Goal: Task Accomplishment & Management: Use online tool/utility

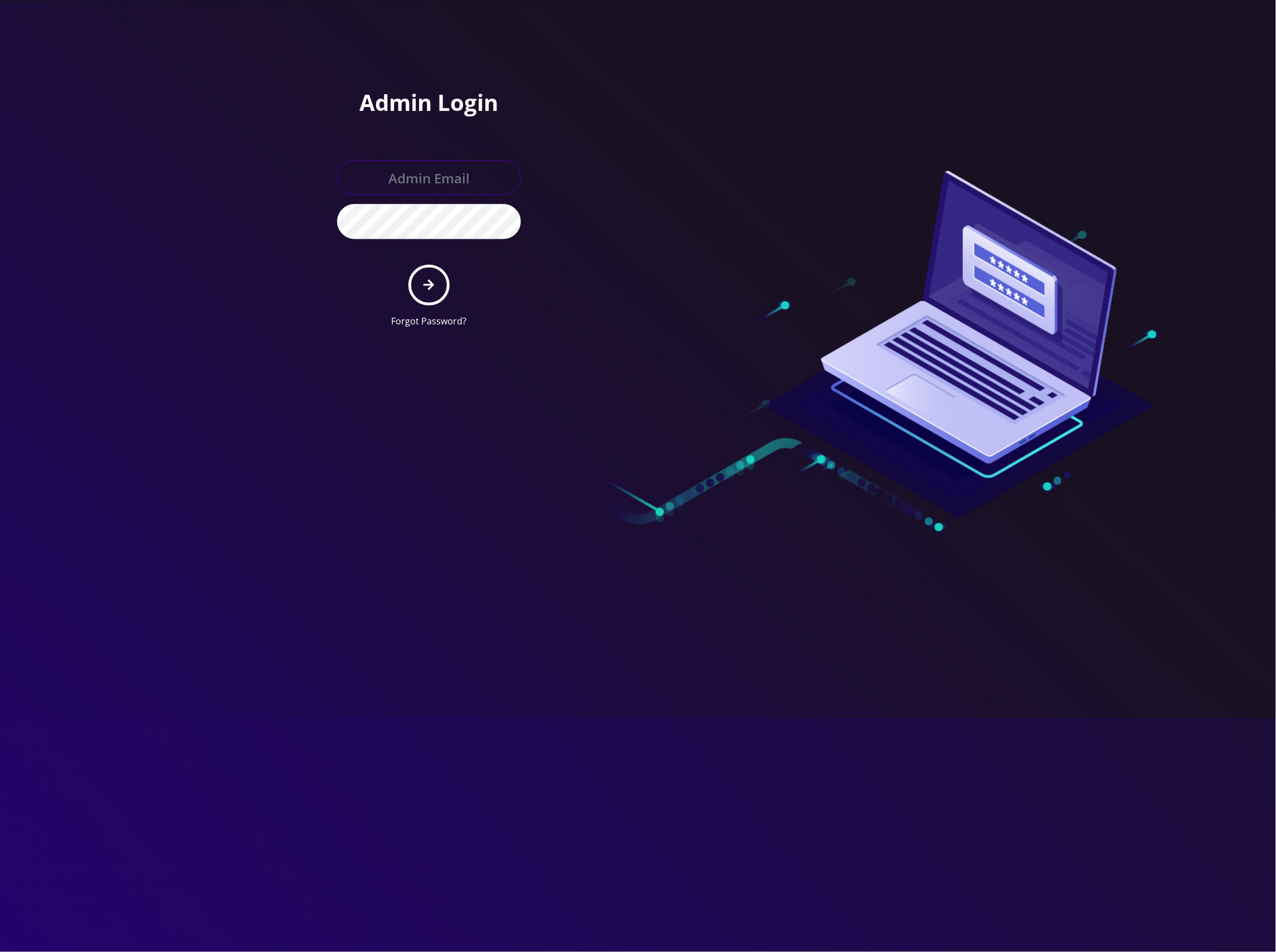
type input "master@britewireless.com"
click at [427, 281] on icon "submit" at bounding box center [428, 284] width 10 height 12
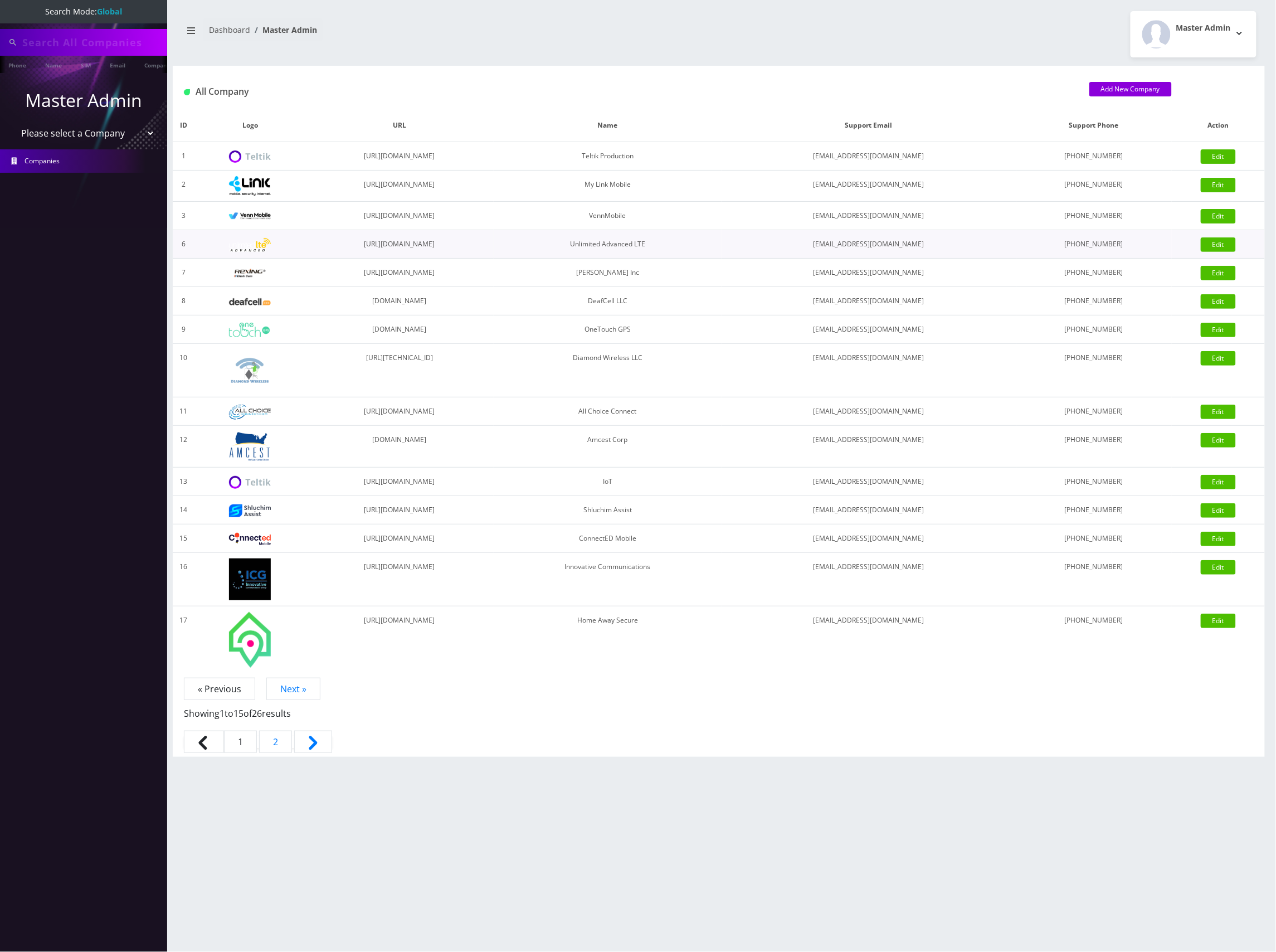
type input "89010304300123781122"
drag, startPoint x: 116, startPoint y: 132, endPoint x: 110, endPoint y: 138, distance: 8.5
click at [116, 132] on select "Please select a Company Teltik Production My Link Mobile VennMobile Unlimited A…" at bounding box center [83, 135] width 142 height 21
select select "13"
click at [12, 124] on select "Please select a Company Teltik Production My Link Mobile VennMobile Unlimited A…" at bounding box center [83, 135] width 142 height 21
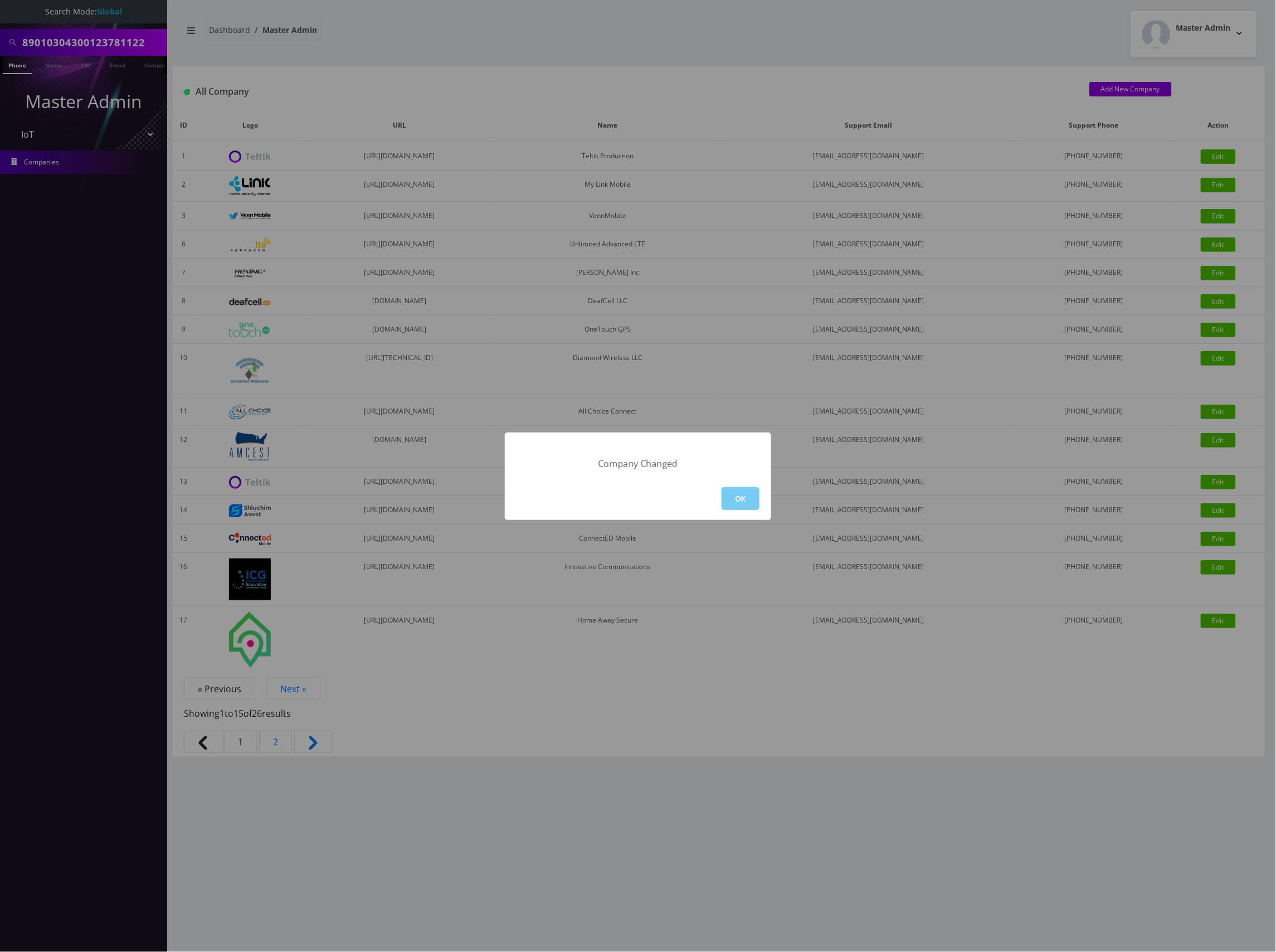
click at [752, 498] on button "OK" at bounding box center [741, 499] width 38 height 23
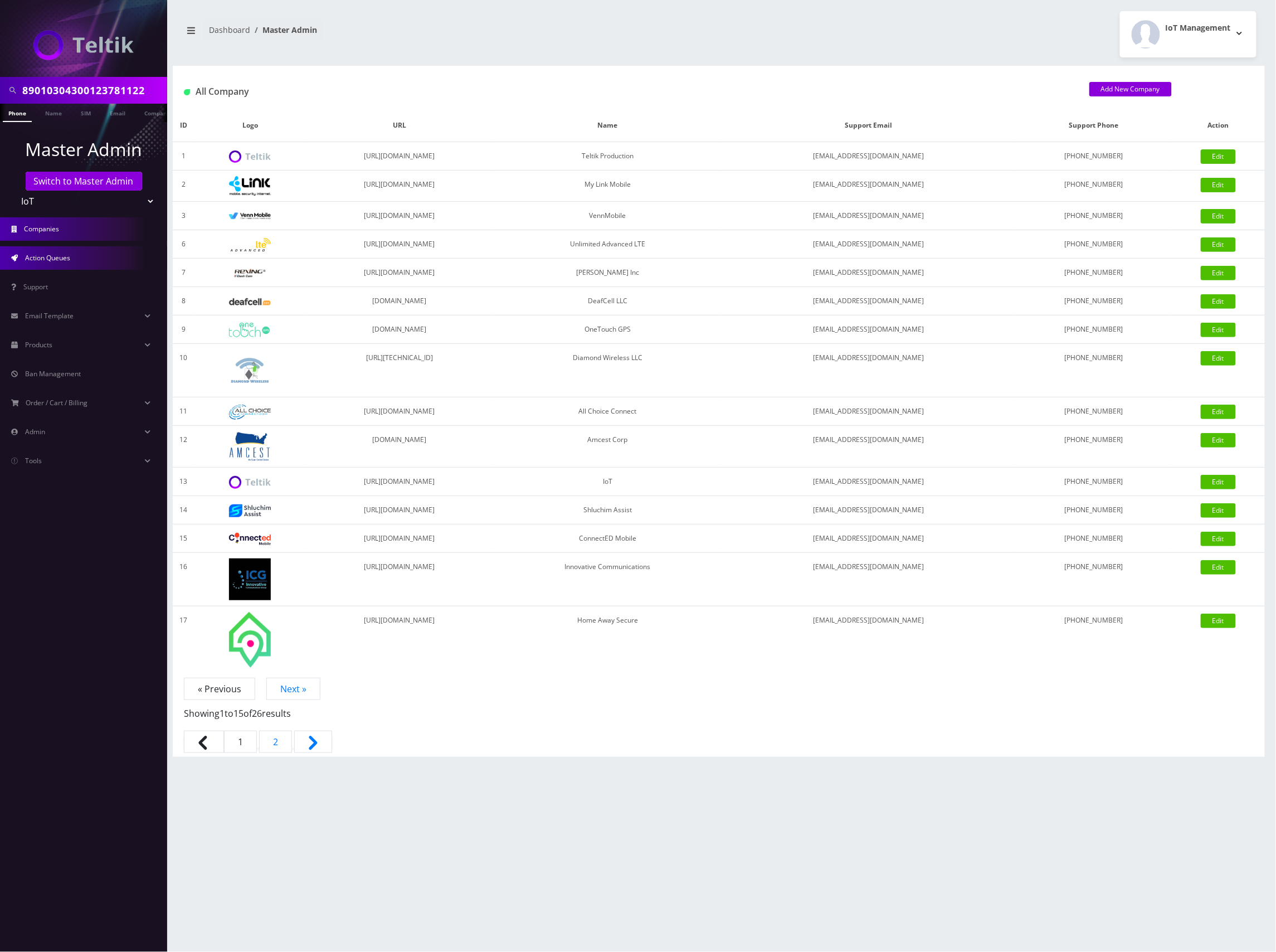
click at [78, 253] on link "Action Queues" at bounding box center [83, 258] width 167 height 24
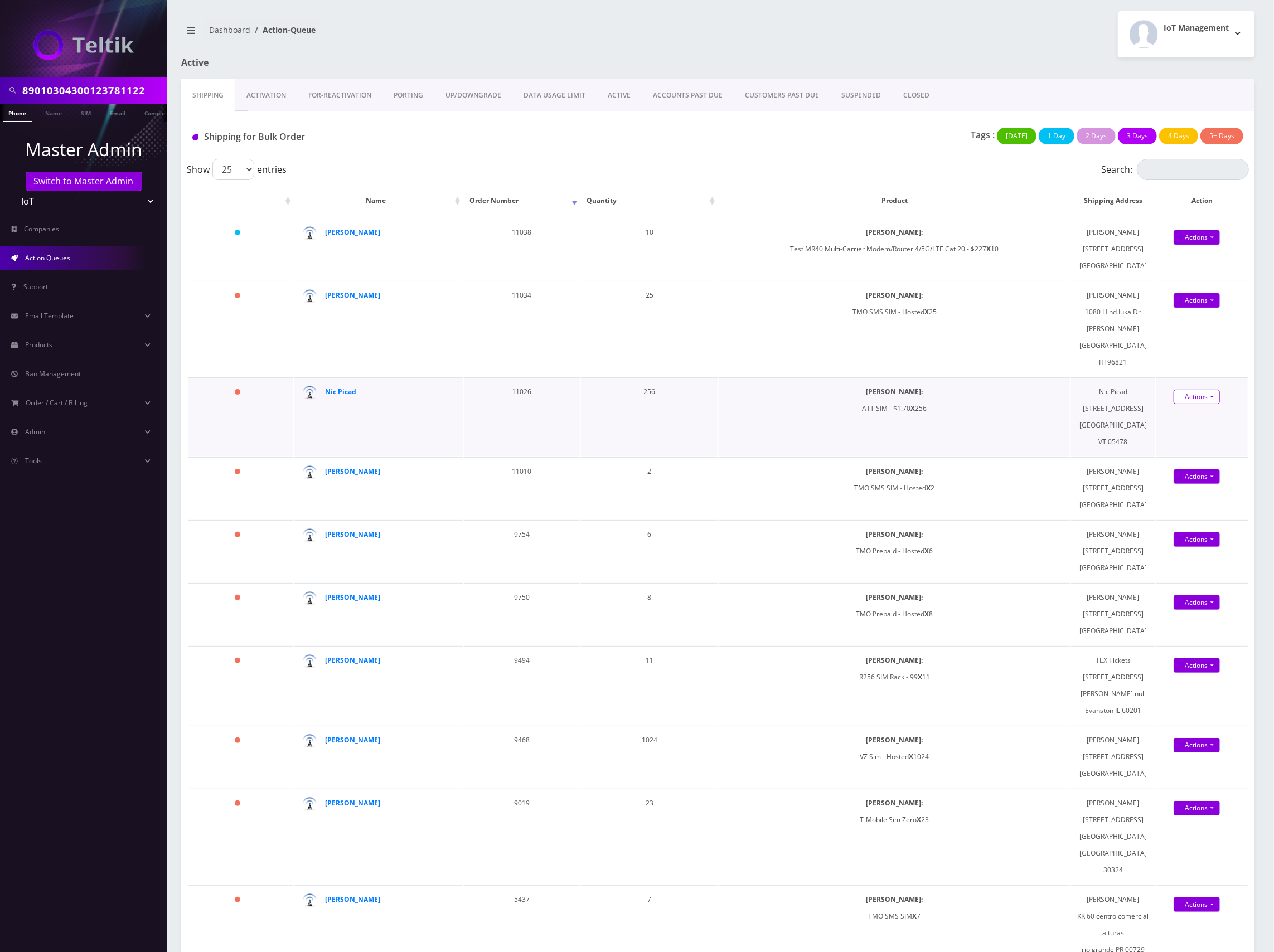
click at [1183, 244] on link "Actions" at bounding box center [1197, 237] width 46 height 14
click at [1185, 409] on link "Shipped" at bounding box center [1206, 418] width 89 height 17
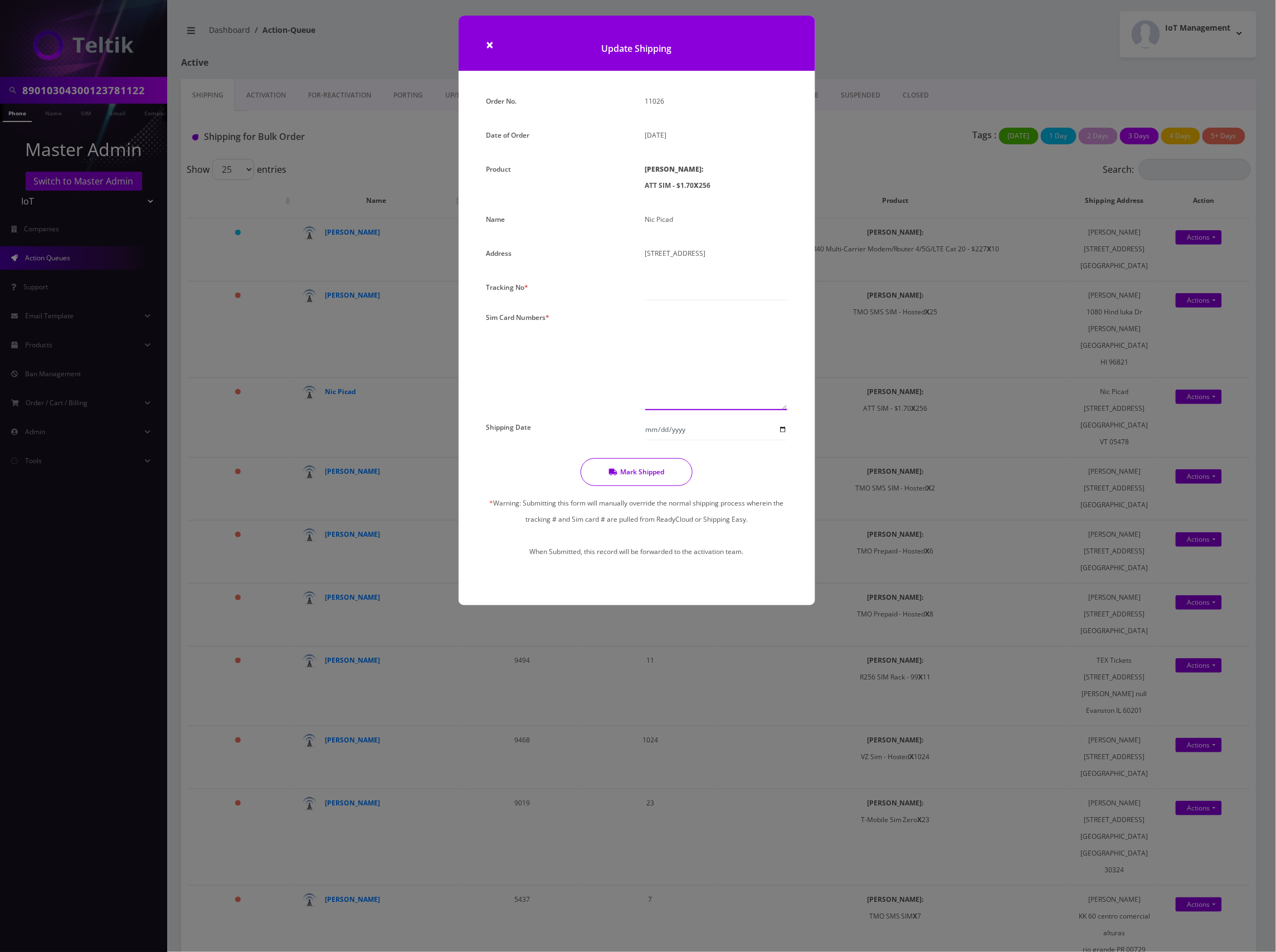
click at [698, 353] on textarea at bounding box center [716, 360] width 142 height 101
paste textarea "89010304300108049578 89010304300107968612 89010304300123900268 8901030430012389…"
type textarea "89010304300108049578 89010304300107968612 89010304300123900268 8901030430012389…"
click at [710, 290] on input "text" at bounding box center [716, 290] width 142 height 21
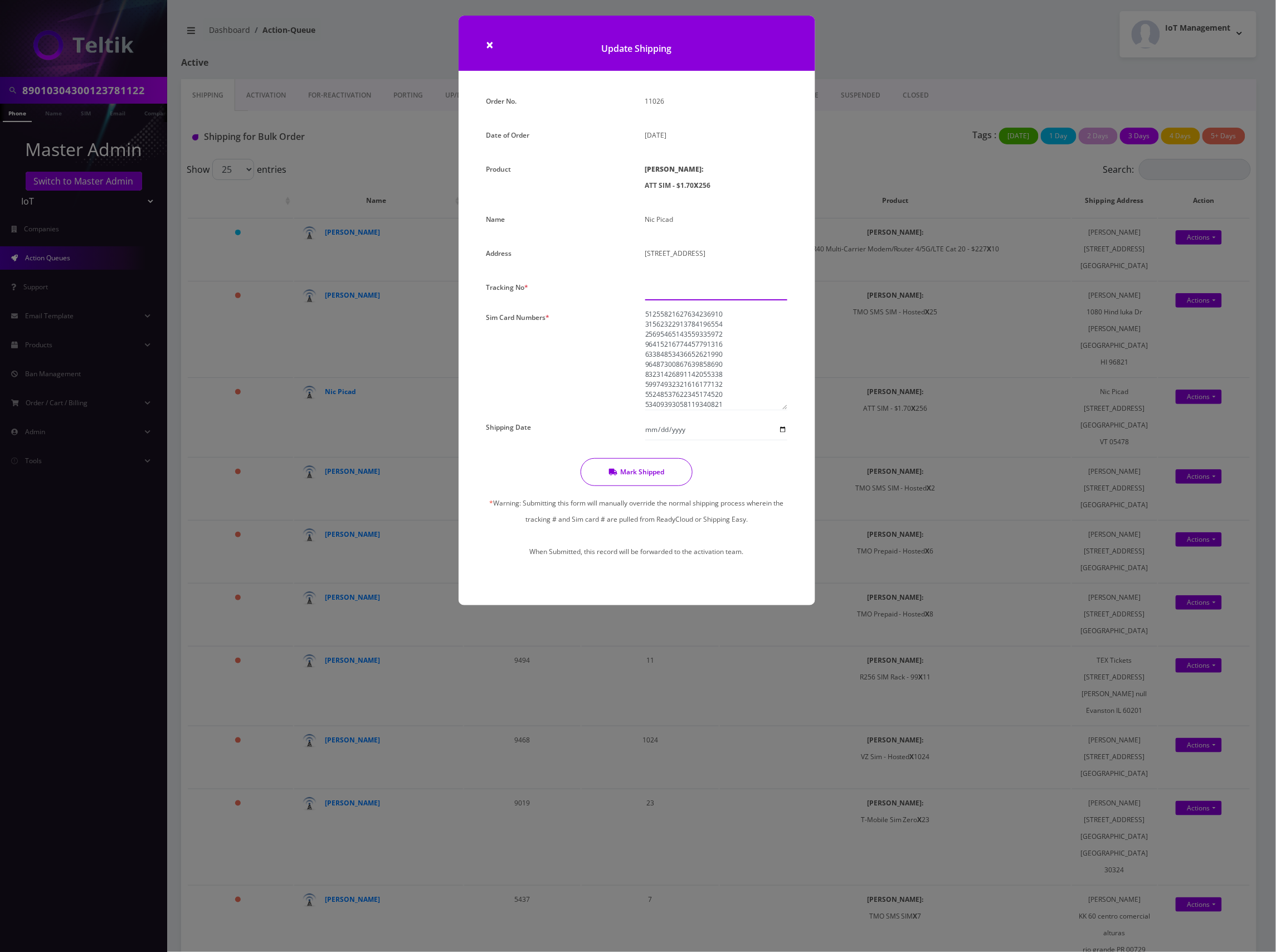
paste input "1ZJ7234K6830605398"
type input "1ZJ7234K6830605398"
click at [782, 428] on input "Shipping Date" at bounding box center [716, 429] width 142 height 21
type input "[DATE]"
click at [639, 472] on button "Mark Shipped" at bounding box center [636, 471] width 112 height 28
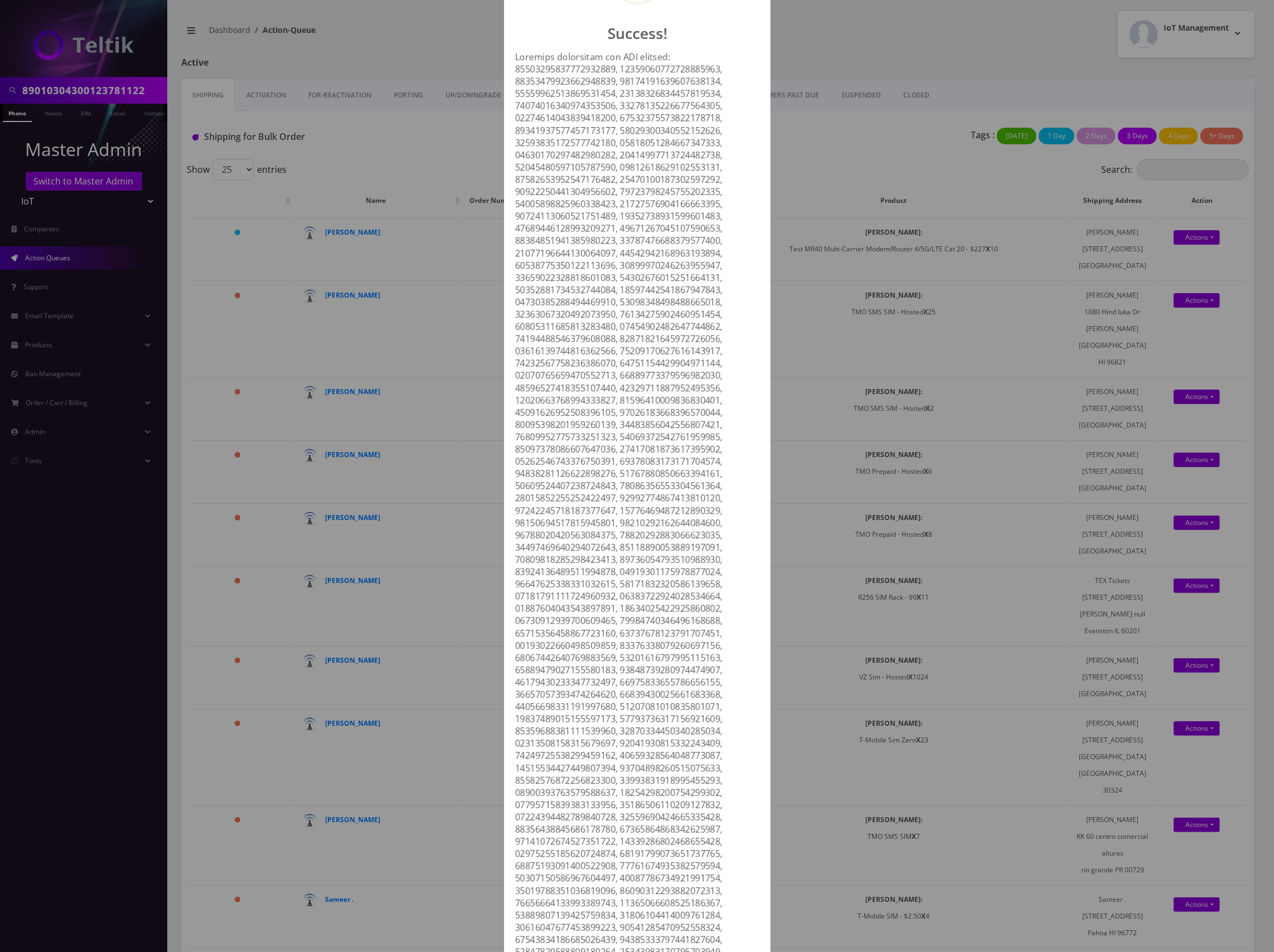
scroll to position [0, 0]
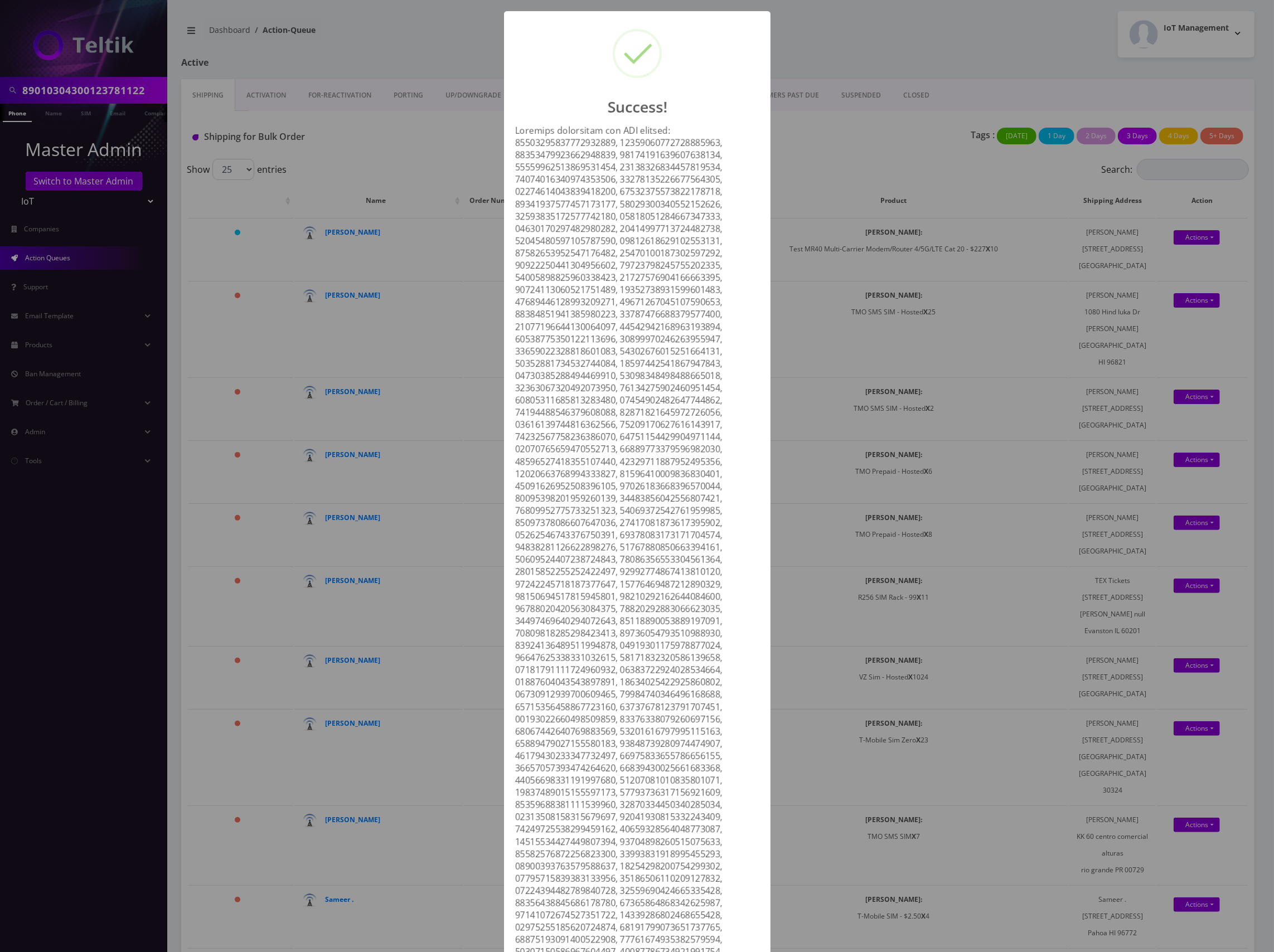
click at [652, 267] on div at bounding box center [637, 915] width 256 height 1582
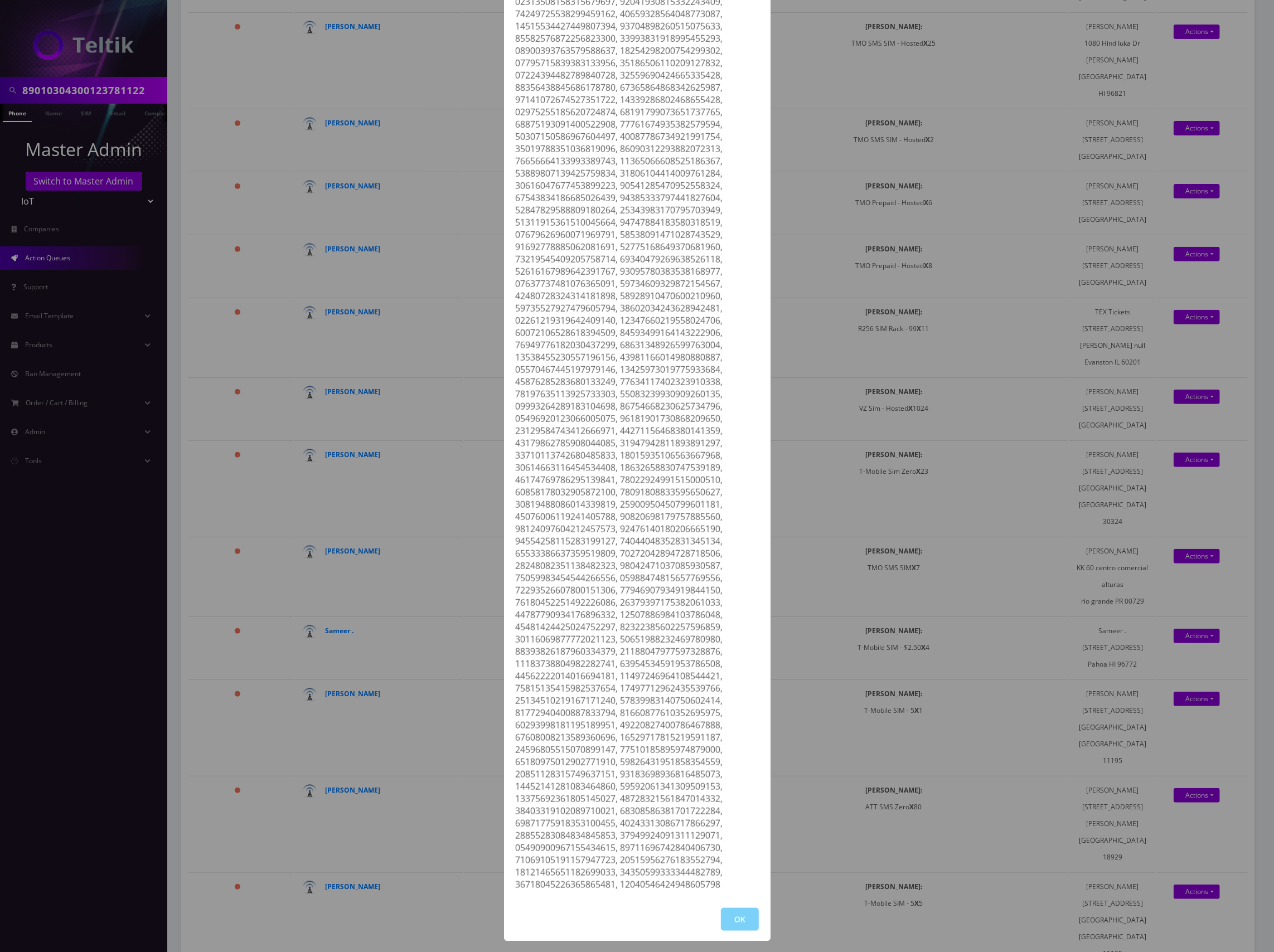
scroll to position [371, 0]
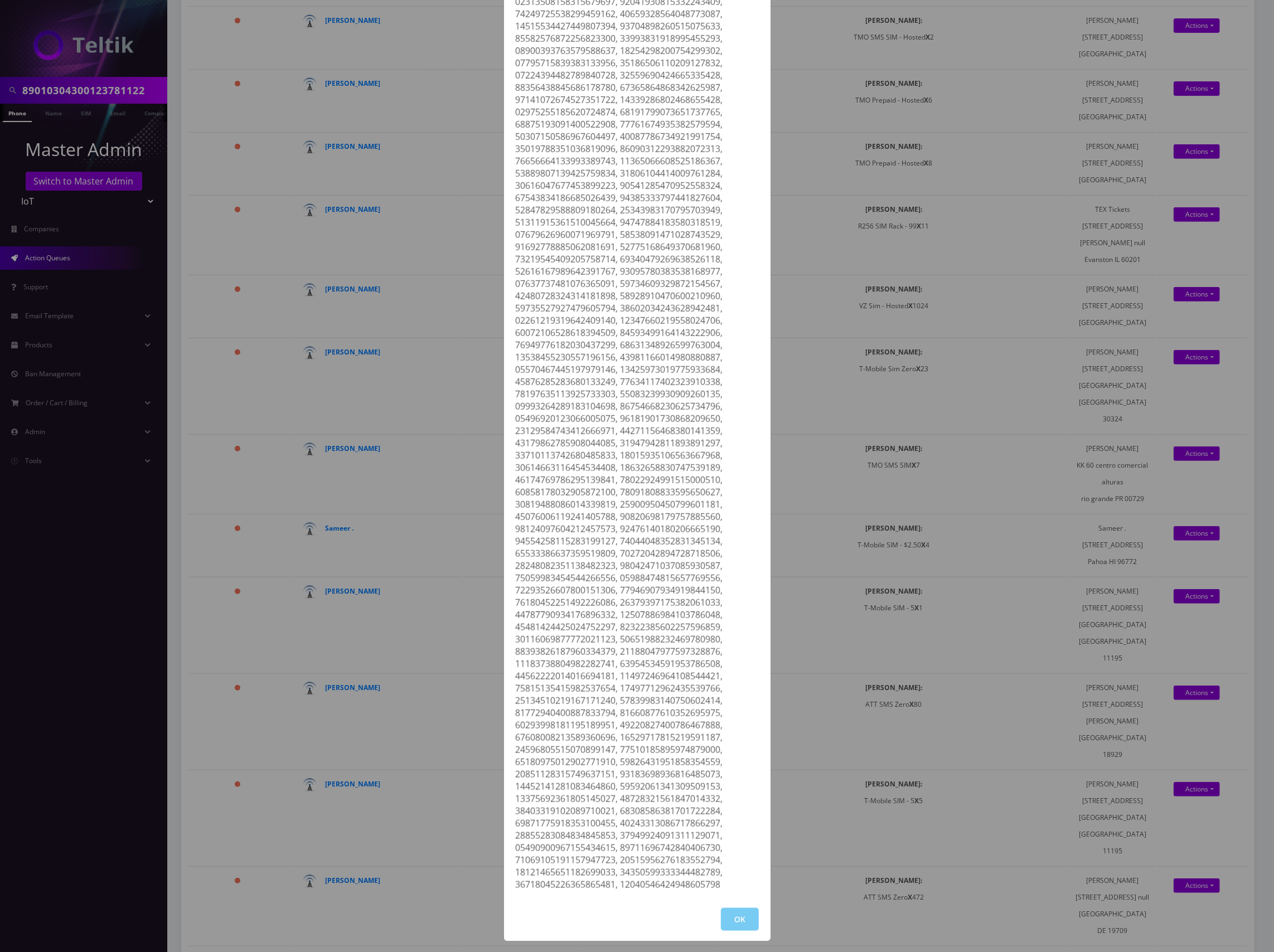
click at [730, 912] on button "OK" at bounding box center [740, 920] width 38 height 23
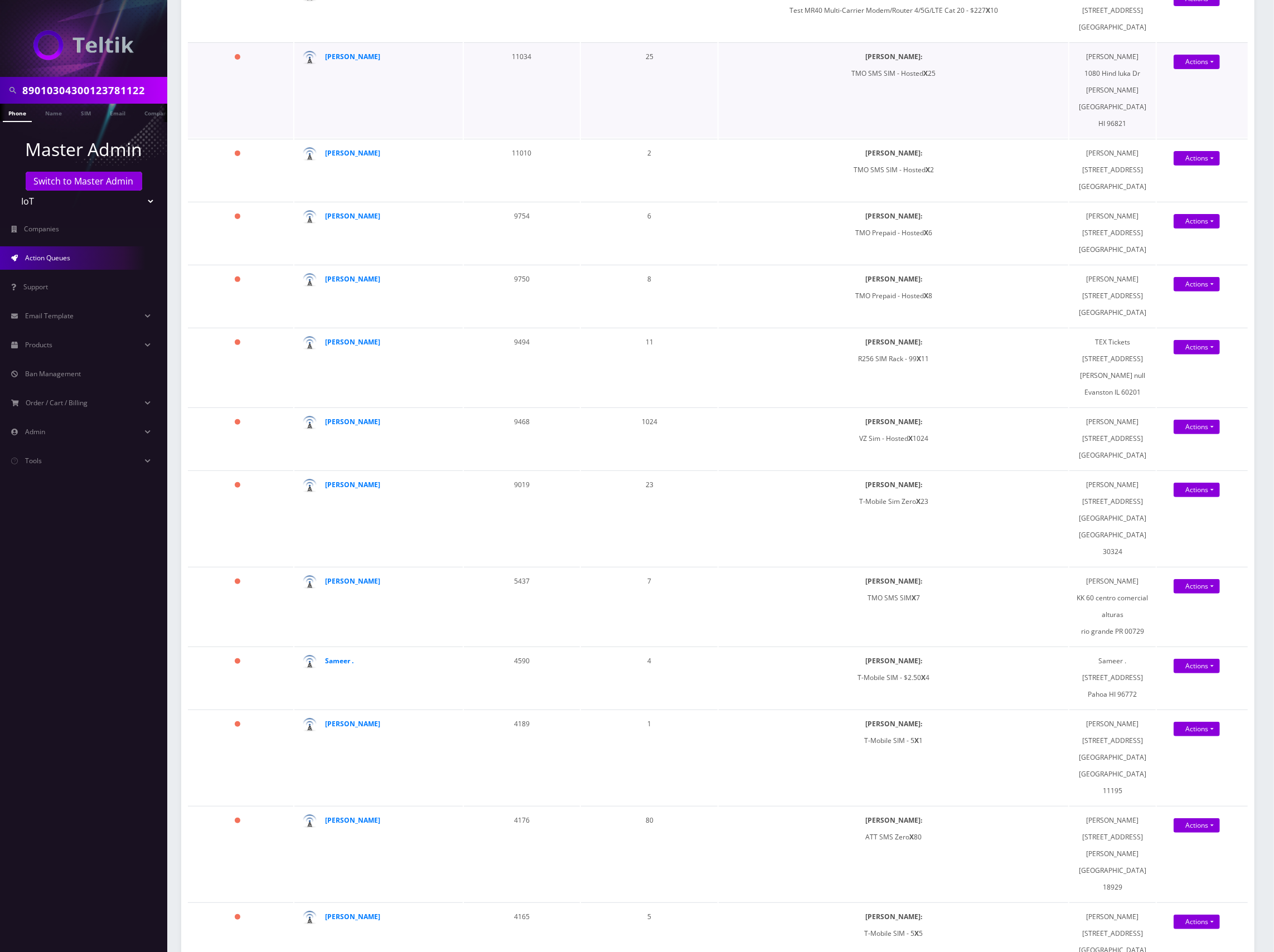
scroll to position [0, 0]
